Goal: Task Accomplishment & Management: Manage account settings

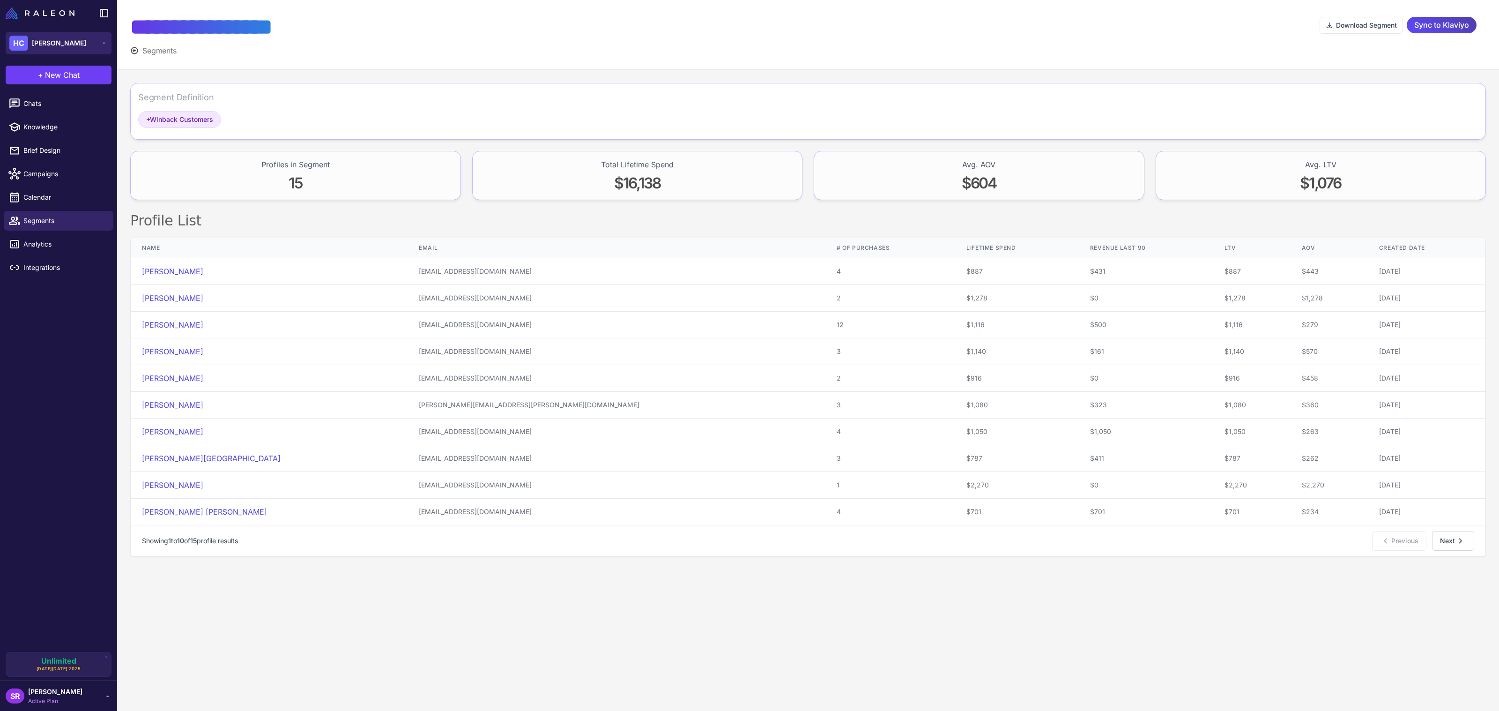
click at [104, 46] on button "HC [PERSON_NAME]" at bounding box center [59, 43] width 106 height 22
click at [104, 47] on button "HC [PERSON_NAME]" at bounding box center [59, 43] width 106 height 22
click at [104, 708] on div "SR [PERSON_NAME] Active Plan" at bounding box center [58, 695] width 117 height 30
click at [103, 705] on div "SR [PERSON_NAME] Active Plan" at bounding box center [59, 695] width 106 height 19
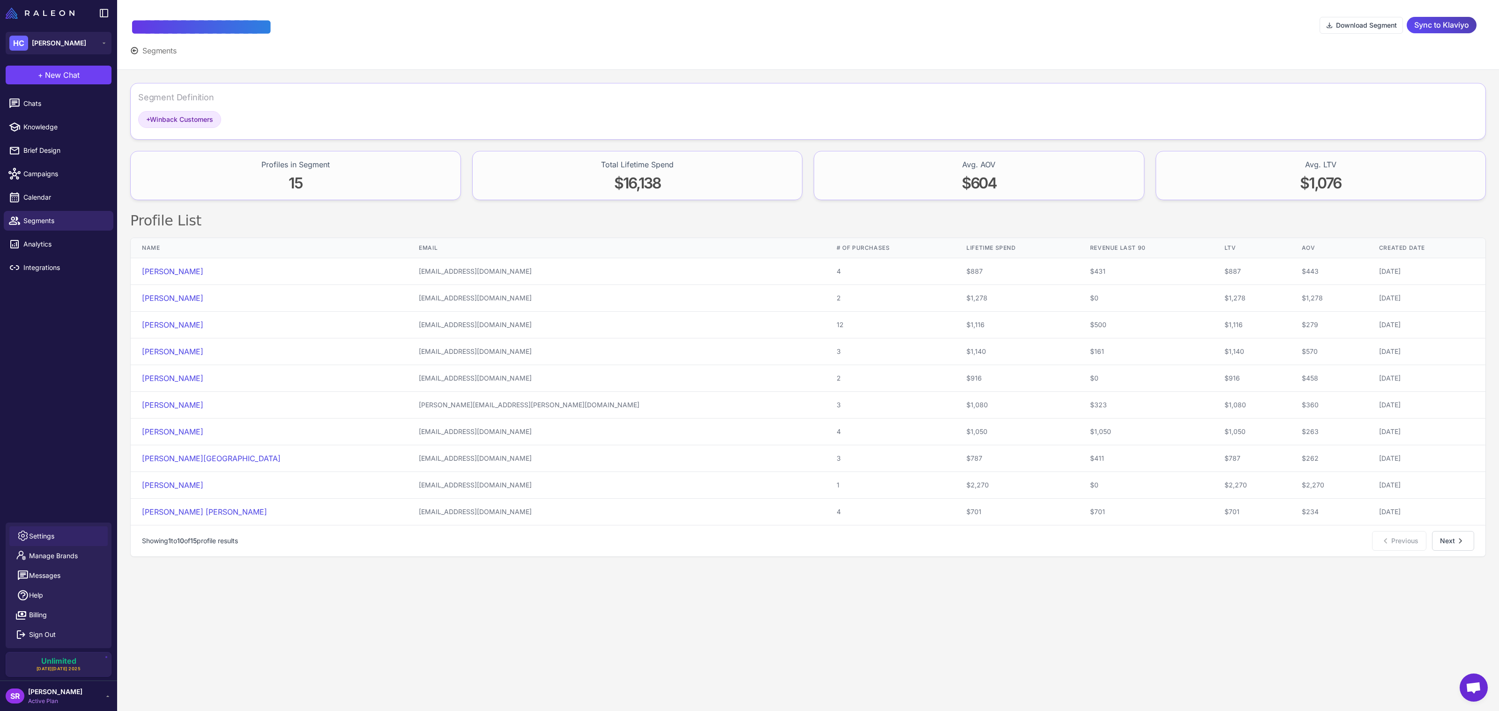
click at [69, 533] on link "Settings" at bounding box center [58, 536] width 98 height 20
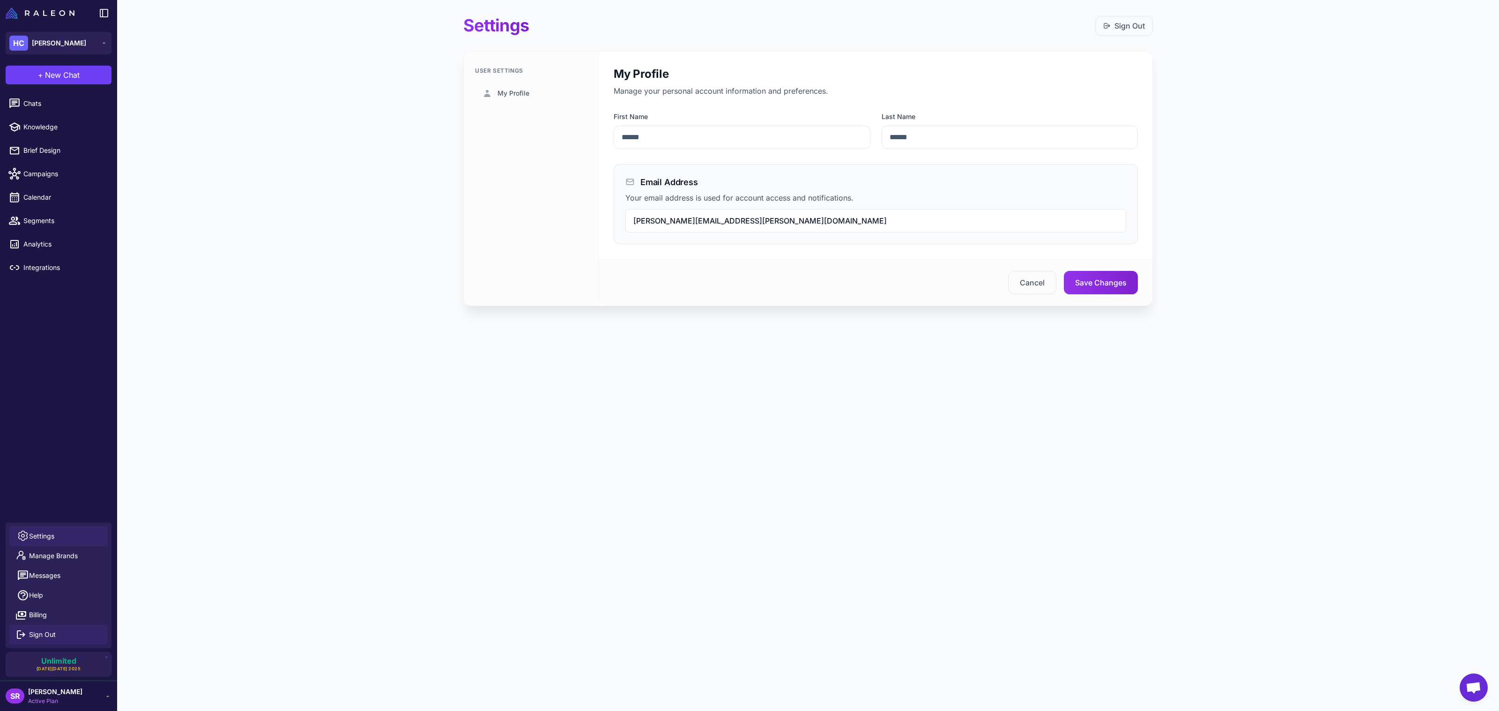
click at [50, 630] on span "Sign Out" at bounding box center [42, 634] width 27 height 10
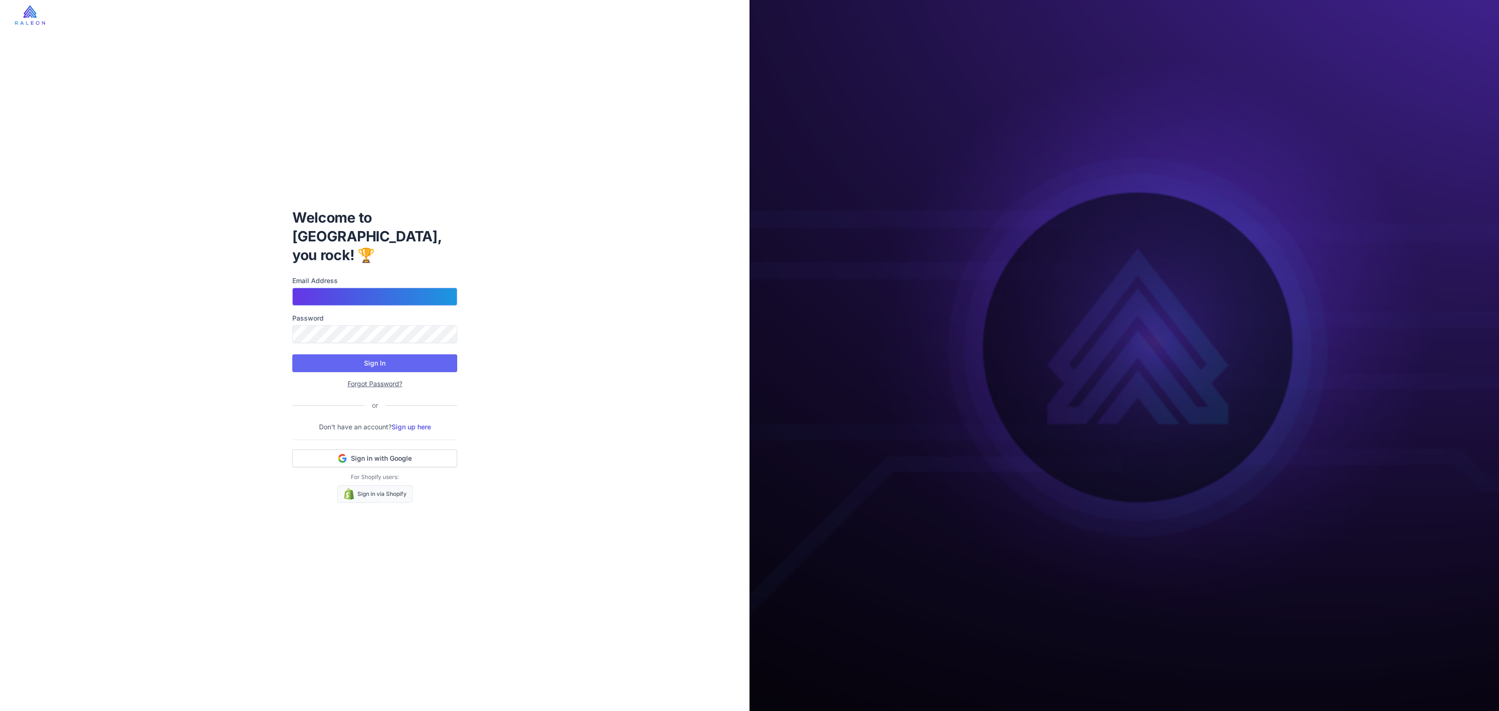
click at [367, 288] on input "Email Address" at bounding box center [374, 297] width 165 height 18
type input "**********"
